Goal: Task Accomplishment & Management: Use online tool/utility

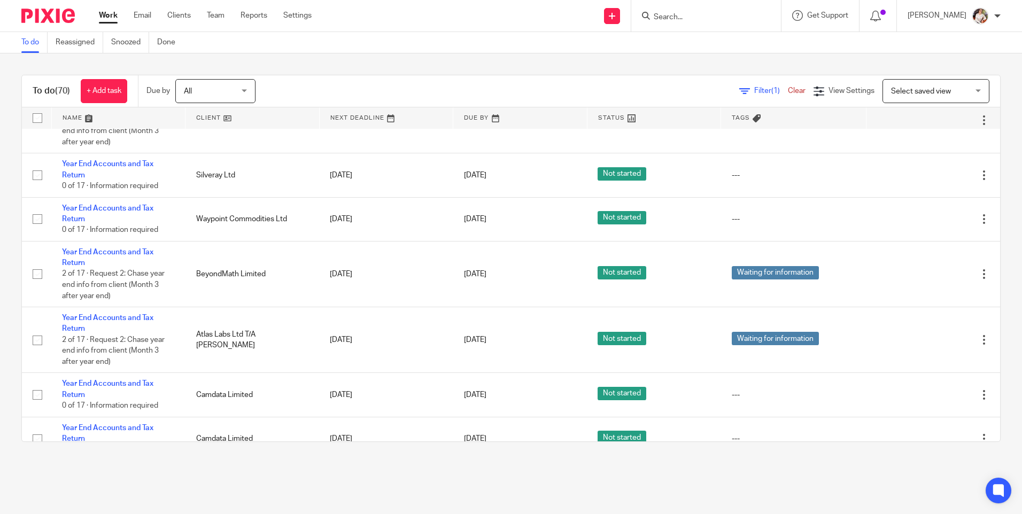
scroll to position [3450, 0]
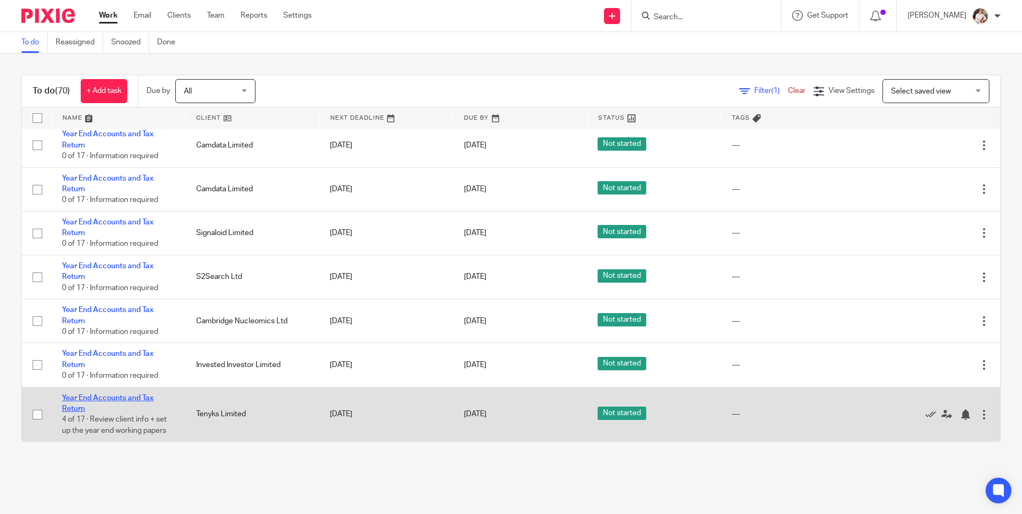
click at [128, 398] on link "Year End Accounts and Tax Return" at bounding box center [107, 403] width 91 height 18
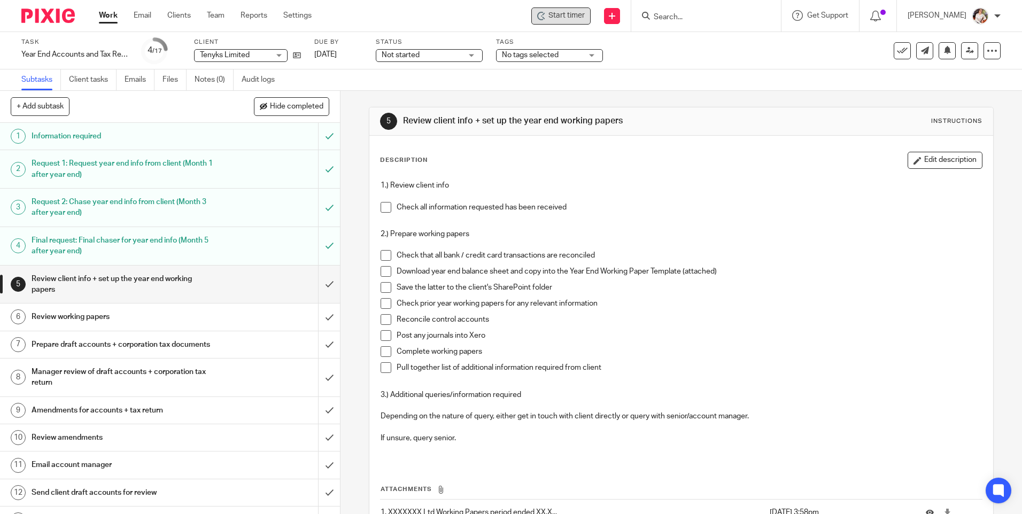
click at [569, 22] on div "Start timer" at bounding box center [560, 15] width 59 height 17
click at [562, 17] on span "Start timer" at bounding box center [566, 15] width 36 height 11
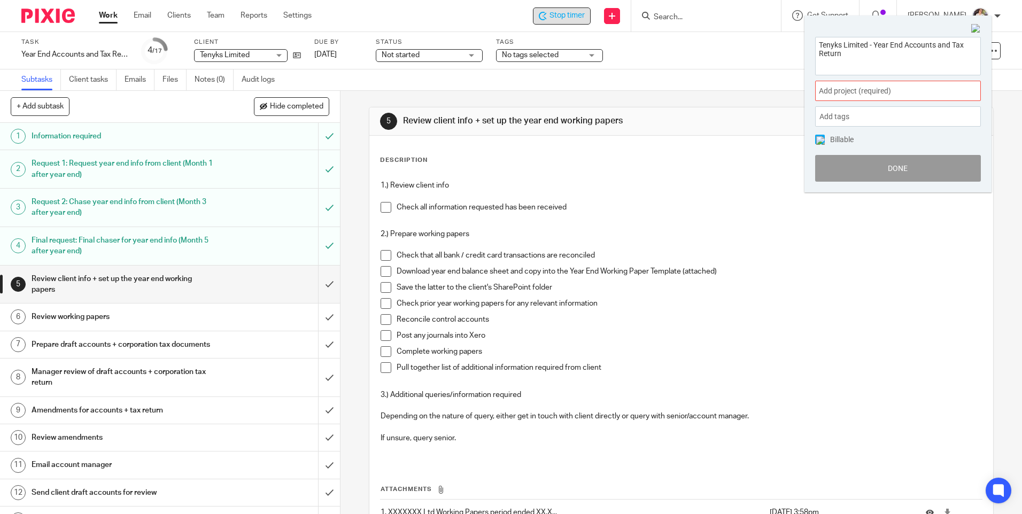
click at [947, 87] on span "Add project (required) :" at bounding box center [886, 90] width 135 height 11
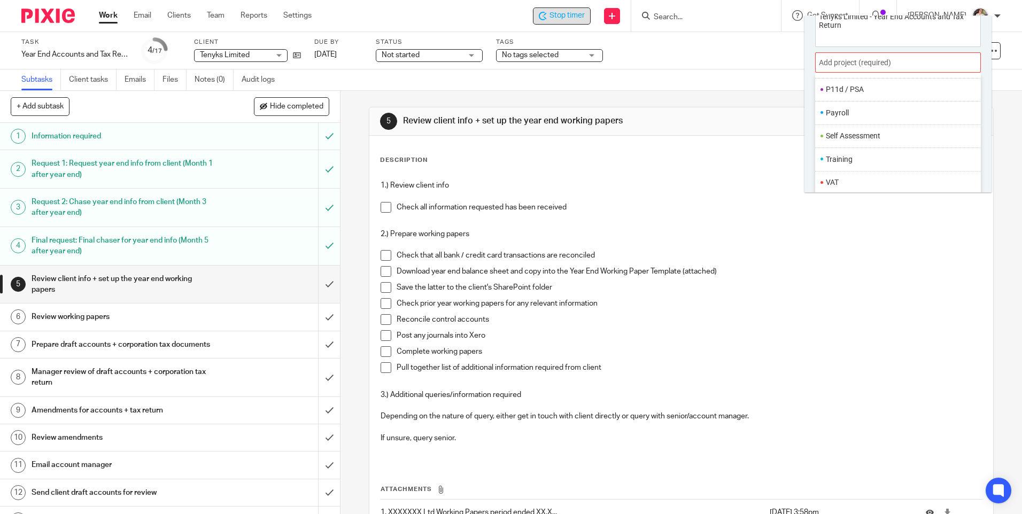
scroll to position [53, 0]
click at [831, 179] on li "Year End" at bounding box center [871, 180] width 91 height 11
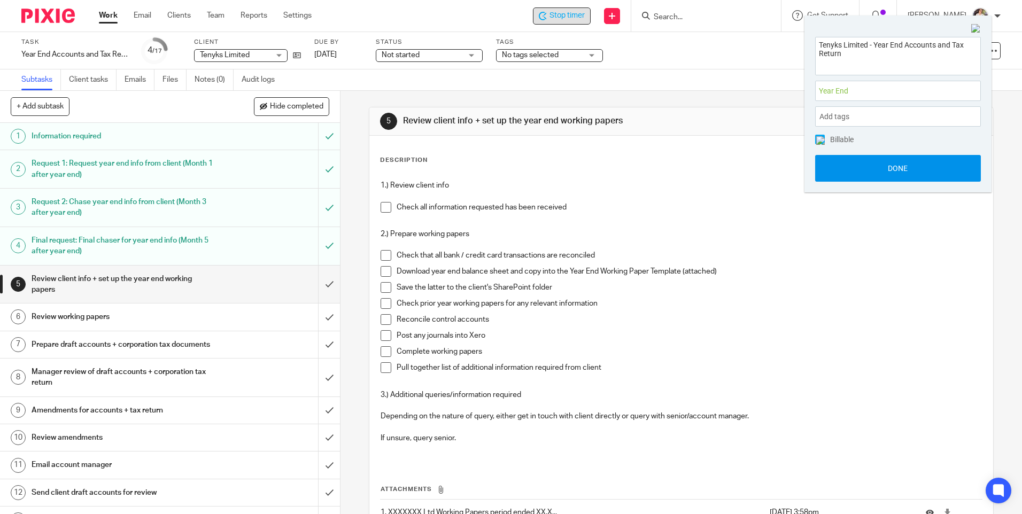
scroll to position [0, 0]
click at [852, 170] on button "Done" at bounding box center [898, 168] width 166 height 27
